Goal: Information Seeking & Learning: Learn about a topic

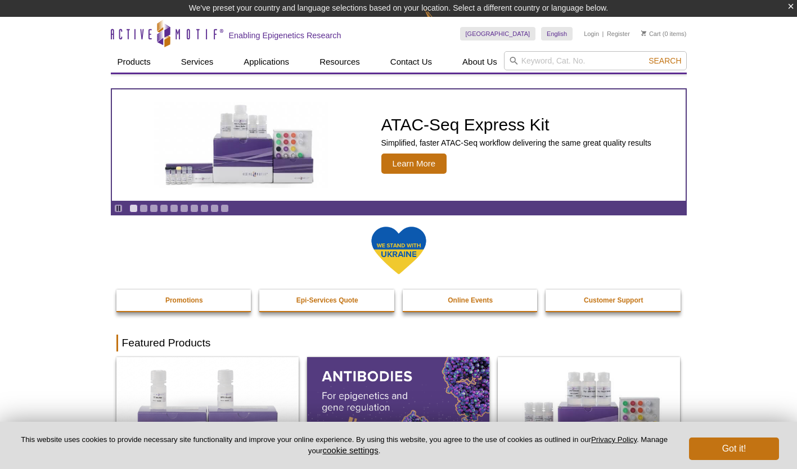
click at [547, 64] on input "search" at bounding box center [595, 60] width 183 height 19
type input "5MC"
click at [645, 56] on button "Search" at bounding box center [664, 61] width 39 height 10
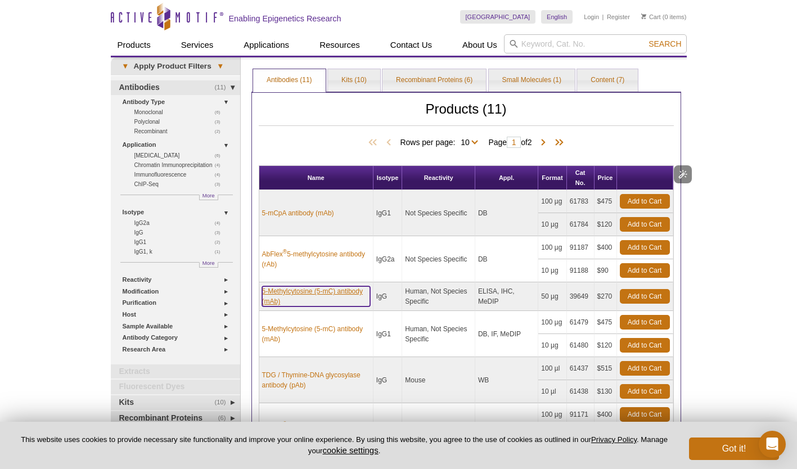
click at [323, 291] on link "5-Methylcytosine (5-mC) antibody (mAb)" at bounding box center [316, 296] width 108 height 20
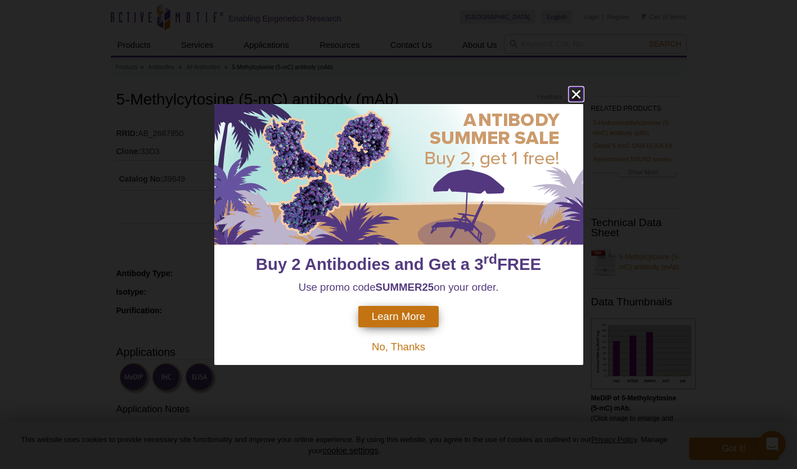
click at [577, 93] on icon "close" at bounding box center [576, 94] width 14 height 14
